Goal: Task Accomplishment & Management: Manage account settings

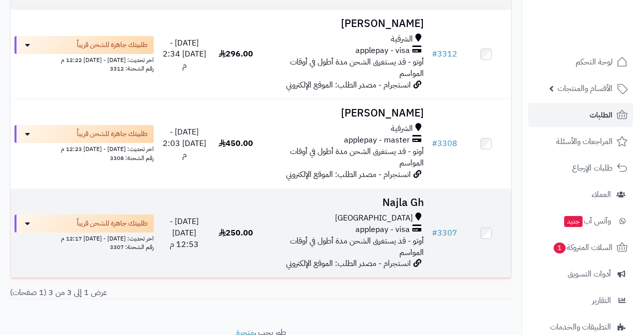
scroll to position [144, 0]
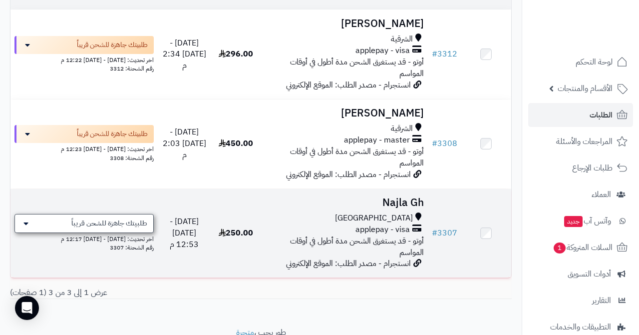
click at [79, 221] on span "طلبيتك جاهزة للشحن قريباً" at bounding box center [109, 223] width 76 height 10
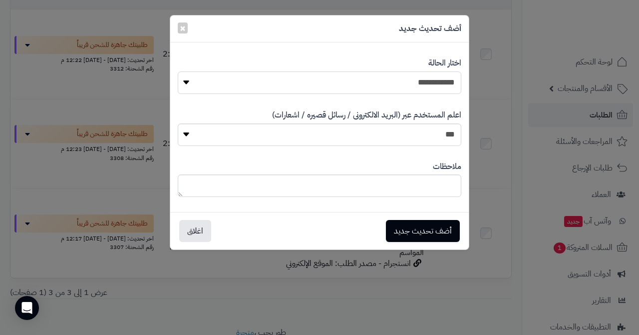
select select "*"
click at [410, 230] on button "أضف تحديث جديد" at bounding box center [423, 230] width 74 height 22
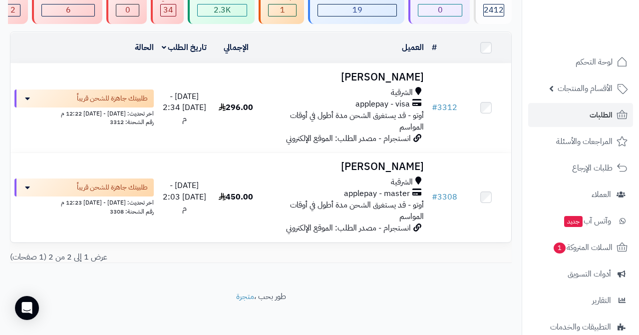
scroll to position [91, 0]
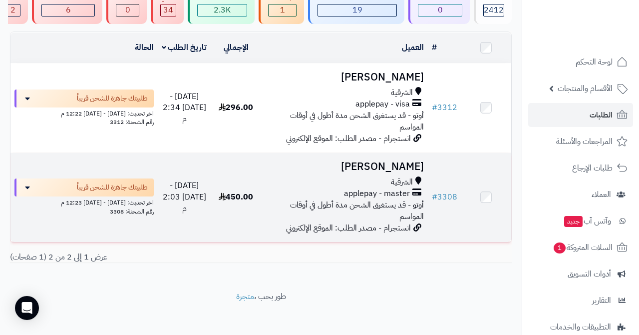
click at [365, 167] on h3 "[PERSON_NAME]" at bounding box center [344, 166] width 159 height 11
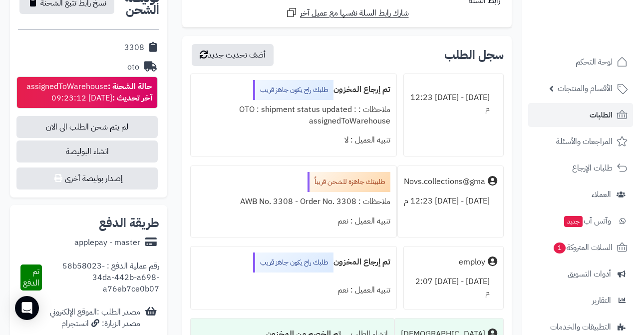
scroll to position [452, 0]
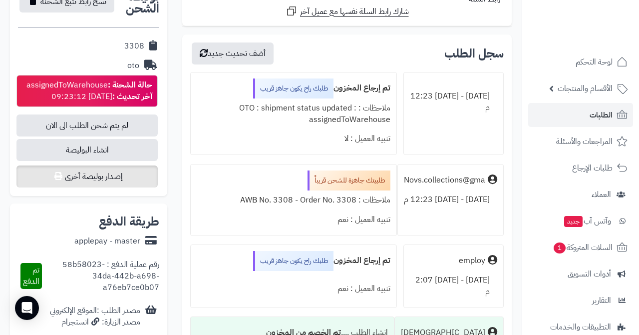
click at [110, 174] on button "إصدار بوليصة أخرى" at bounding box center [86, 176] width 141 height 22
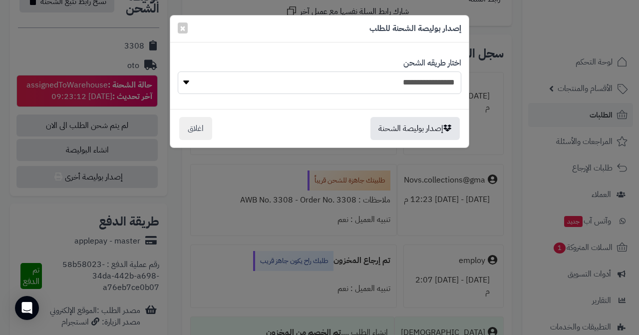
select select "***"
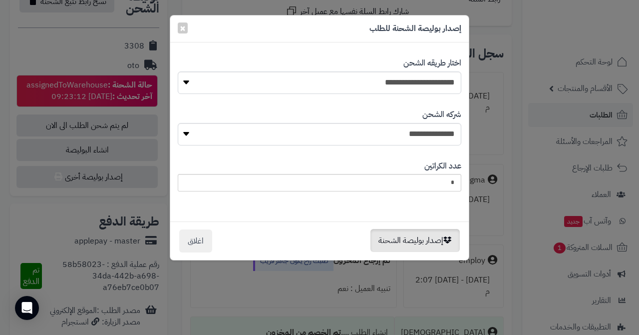
click at [402, 239] on button "إصدار بوليصة الشحنة" at bounding box center [415, 240] width 89 height 23
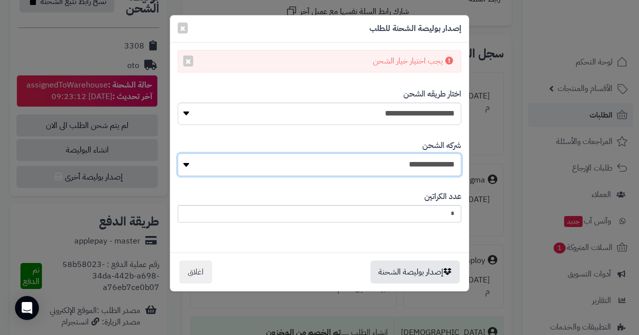
select select "****"
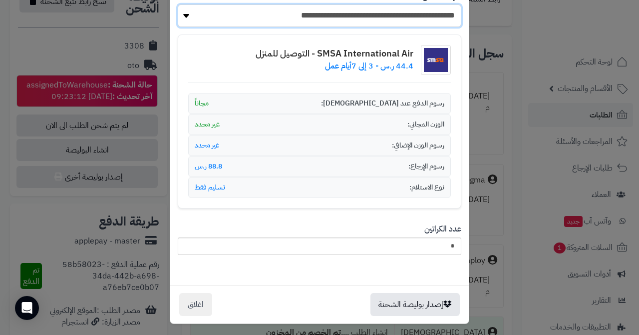
scroll to position [148, 0]
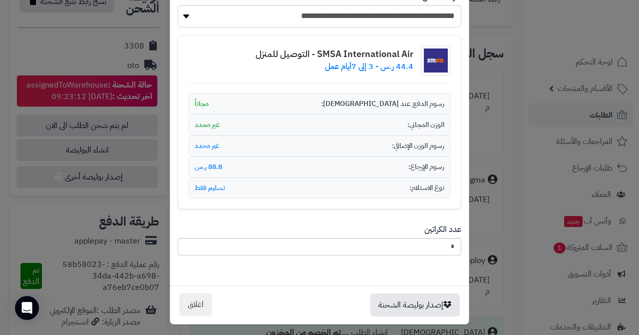
click at [198, 298] on button "اغلاق" at bounding box center [195, 304] width 33 height 23
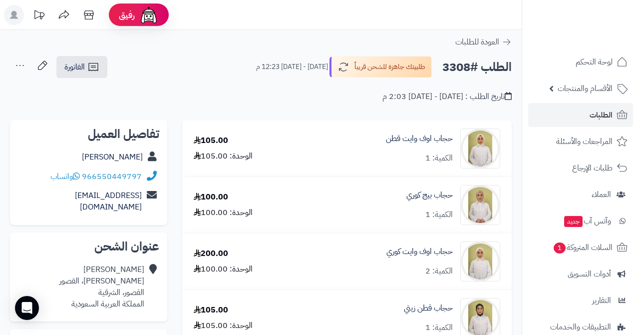
scroll to position [0, 0]
click at [579, 116] on link "الطلبات" at bounding box center [580, 115] width 105 height 24
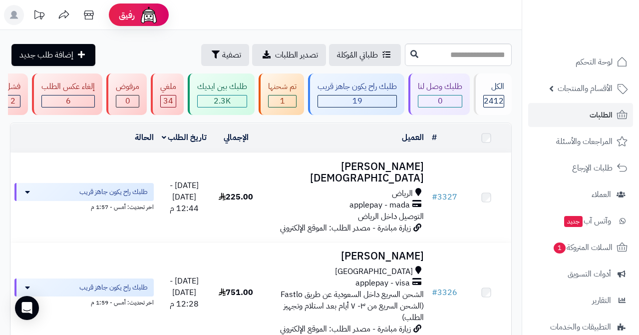
scroll to position [0, -277]
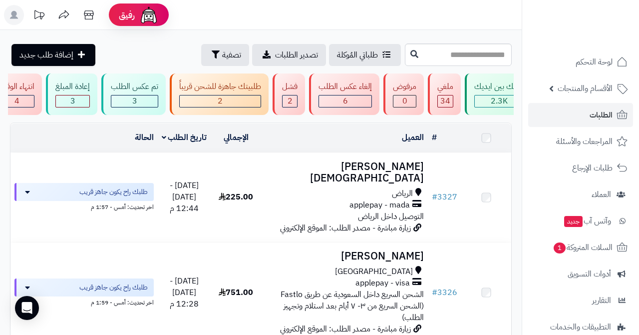
click at [235, 88] on div "طلبيتك جاهزة للشحن قريباً" at bounding box center [220, 86] width 82 height 11
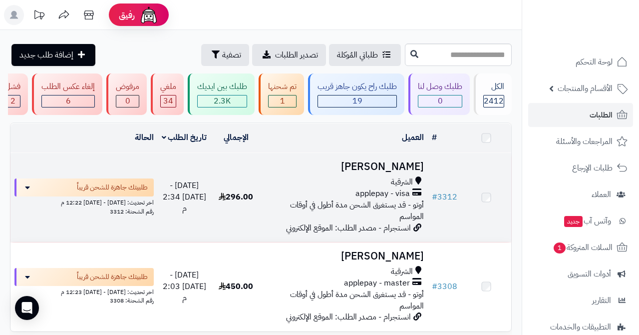
click at [374, 161] on h3 "[PERSON_NAME]" at bounding box center [344, 166] width 159 height 11
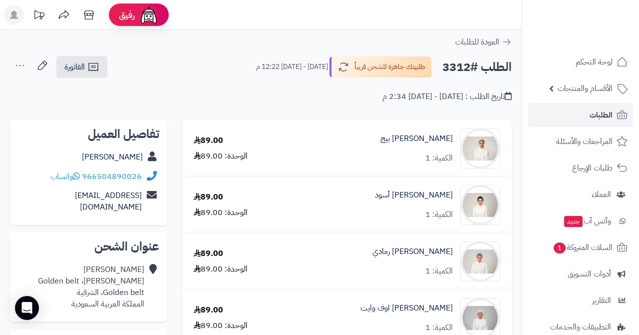
click at [579, 120] on link "الطلبات" at bounding box center [580, 115] width 105 height 24
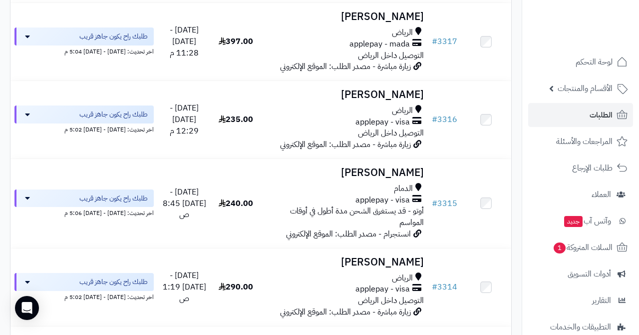
scroll to position [898, 0]
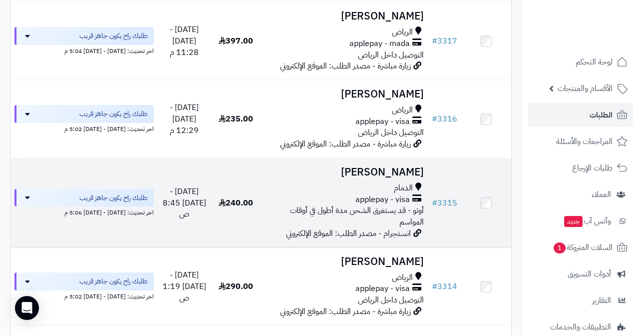
click at [363, 166] on h3 "[PERSON_NAME]" at bounding box center [344, 171] width 159 height 11
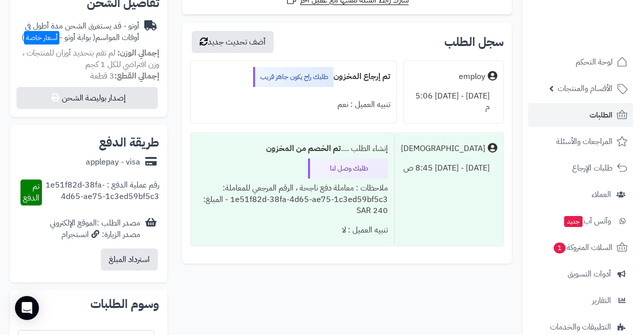
scroll to position [353, 0]
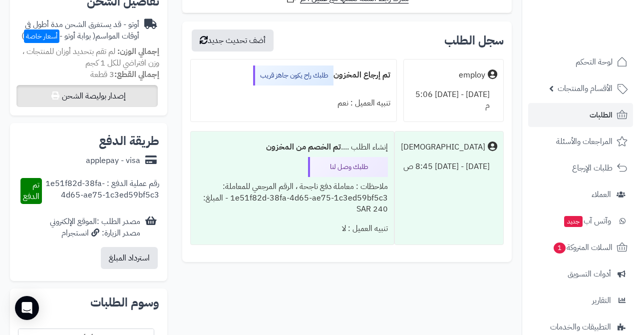
click at [124, 89] on button "إصدار بوليصة الشحن" at bounding box center [86, 96] width 141 height 22
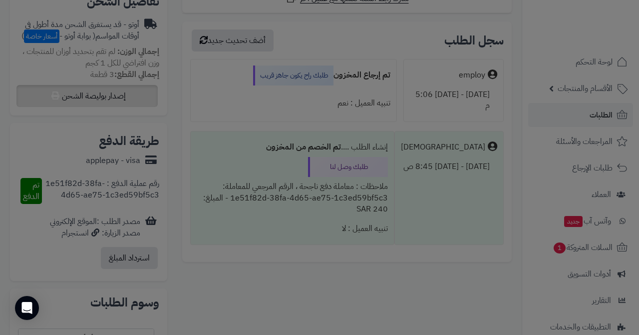
select select "***"
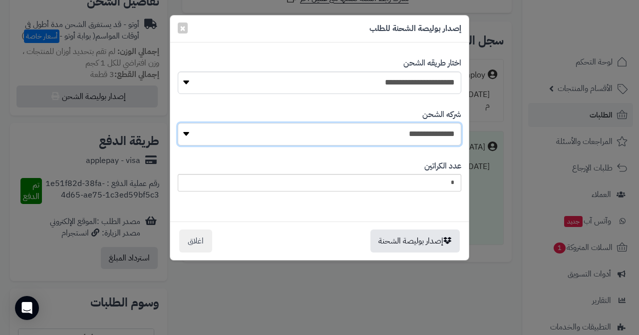
select select "****"
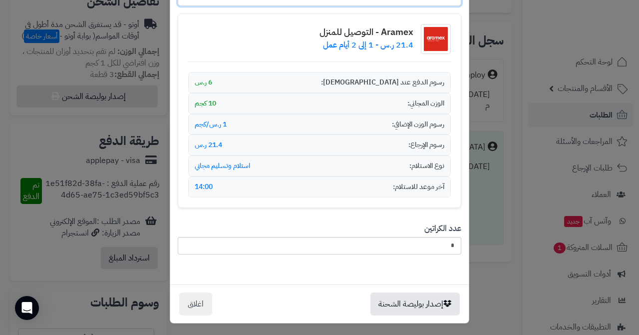
scroll to position [138, 0]
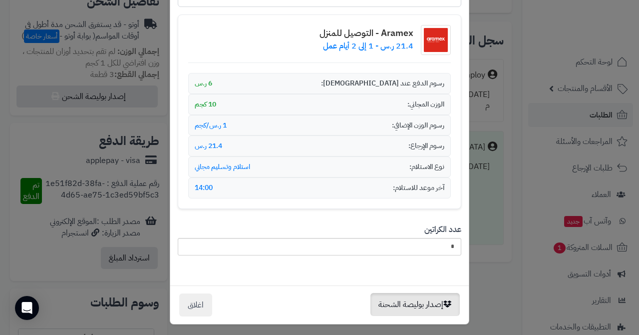
click at [392, 303] on button "إصدار بوليصة الشحنة" at bounding box center [415, 304] width 89 height 23
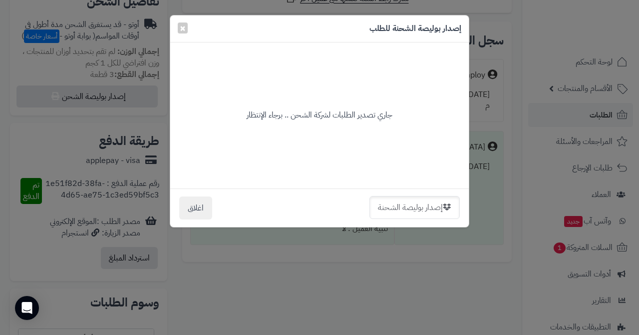
scroll to position [0, 0]
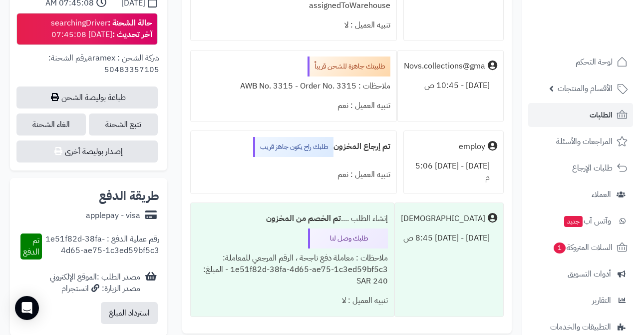
scroll to position [545, 0]
click at [96, 92] on link "طباعة بوليصة الشحن" at bounding box center [86, 98] width 141 height 22
